Goal: Check status

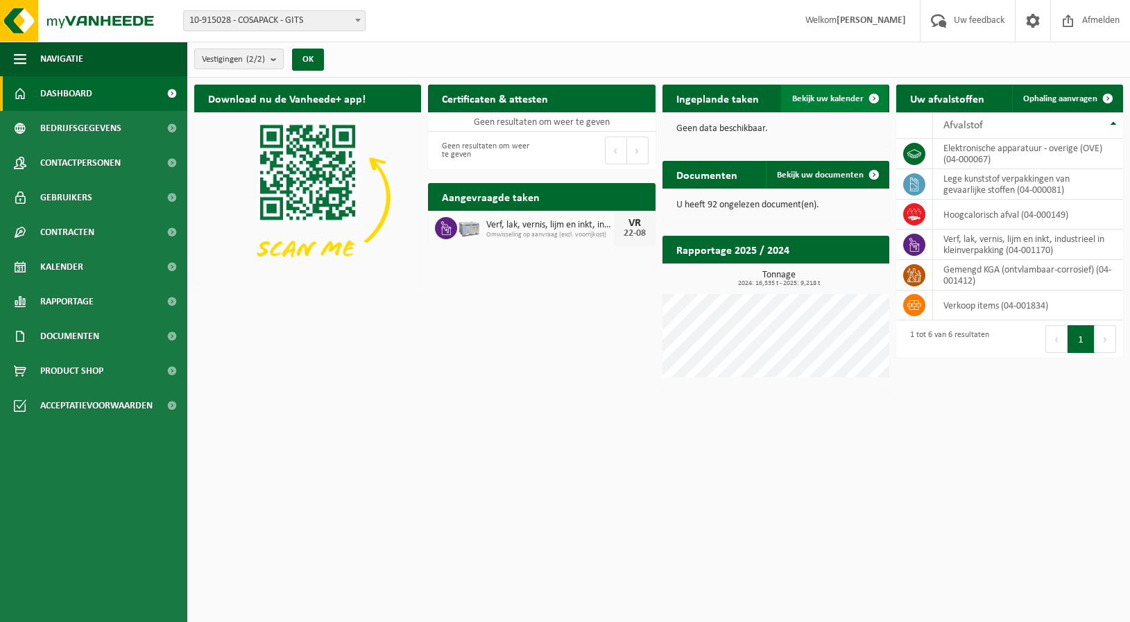
click at [858, 97] on span "Bekijk uw kalender" at bounding box center [827, 98] width 71 height 9
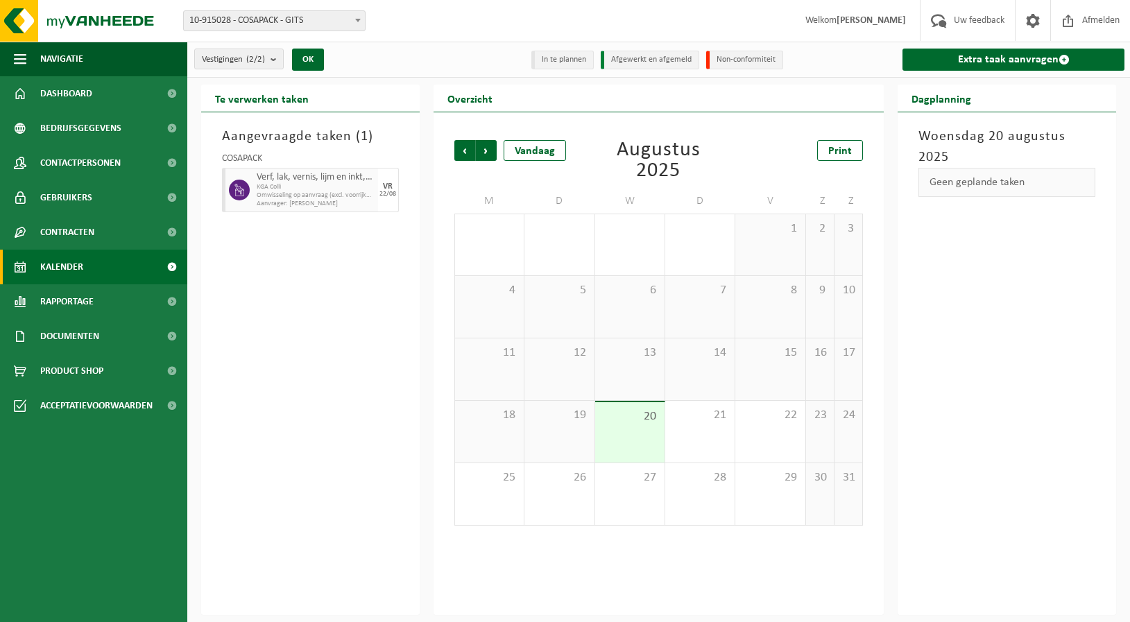
click at [328, 486] on div "Aangevraagde taken ( 1 ) COSAPACK Verf, lak, vernis, lijm en inkt, industrieel …" at bounding box center [310, 363] width 219 height 503
click at [391, 344] on div "Aangevraagde taken ( 1 ) COSAPACK Verf, lak, vernis, lijm en inkt, industrieel …" at bounding box center [310, 363] width 219 height 503
